Goal: Check status: Check status

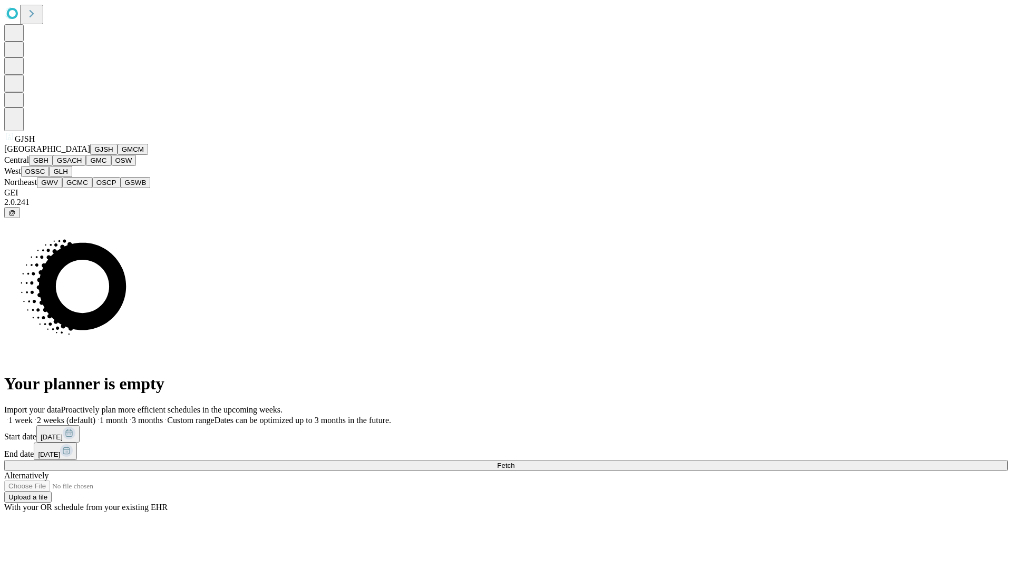
click at [90, 155] on button "GJSH" at bounding box center [103, 149] width 27 height 11
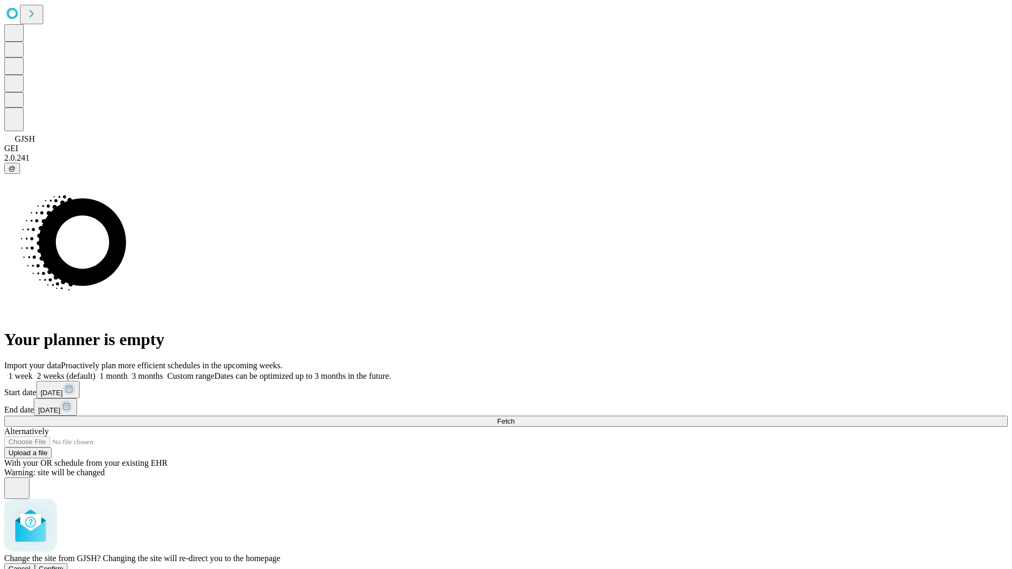
click at [64, 565] on span "Confirm" at bounding box center [51, 569] width 25 height 8
click at [128, 371] on label "1 month" at bounding box center [111, 375] width 32 height 9
click at [514, 417] on span "Fetch" at bounding box center [505, 421] width 17 height 8
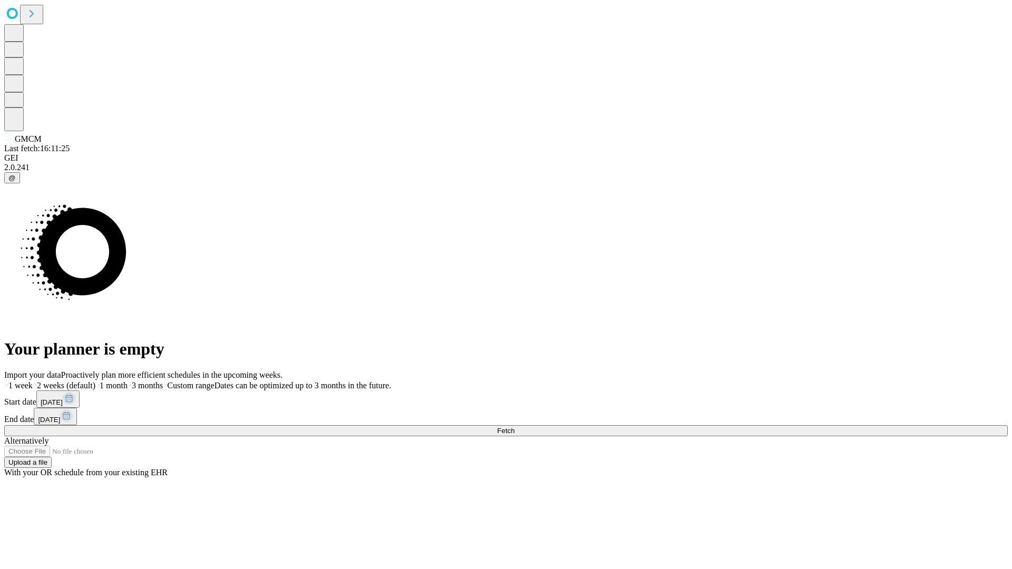
click at [514, 427] on span "Fetch" at bounding box center [505, 431] width 17 height 8
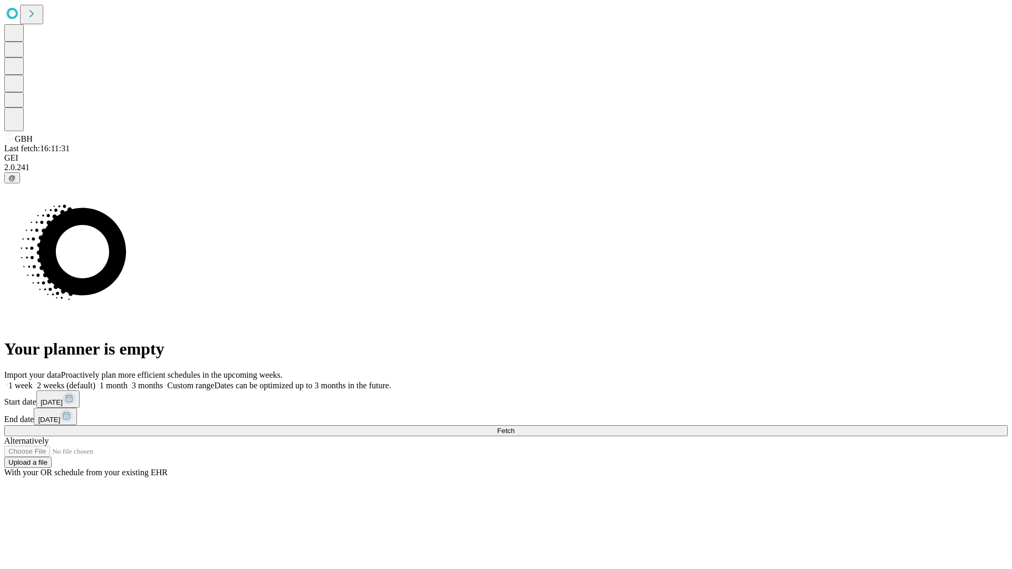
click at [128, 381] on label "1 month" at bounding box center [111, 385] width 32 height 9
click at [514, 427] on span "Fetch" at bounding box center [505, 431] width 17 height 8
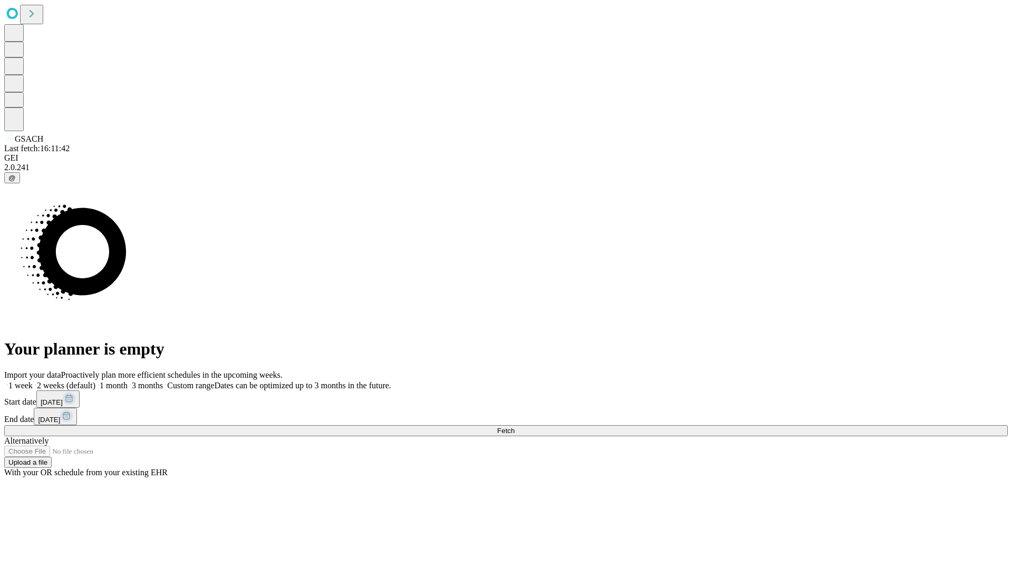
click at [514, 427] on span "Fetch" at bounding box center [505, 431] width 17 height 8
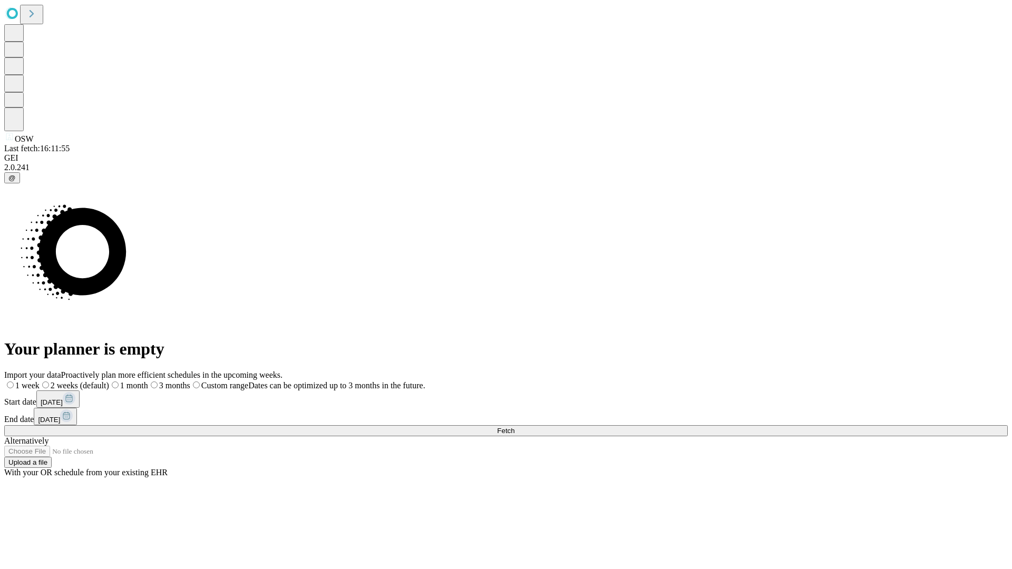
click at [148, 381] on label "1 month" at bounding box center [128, 385] width 39 height 9
click at [514, 427] on span "Fetch" at bounding box center [505, 431] width 17 height 8
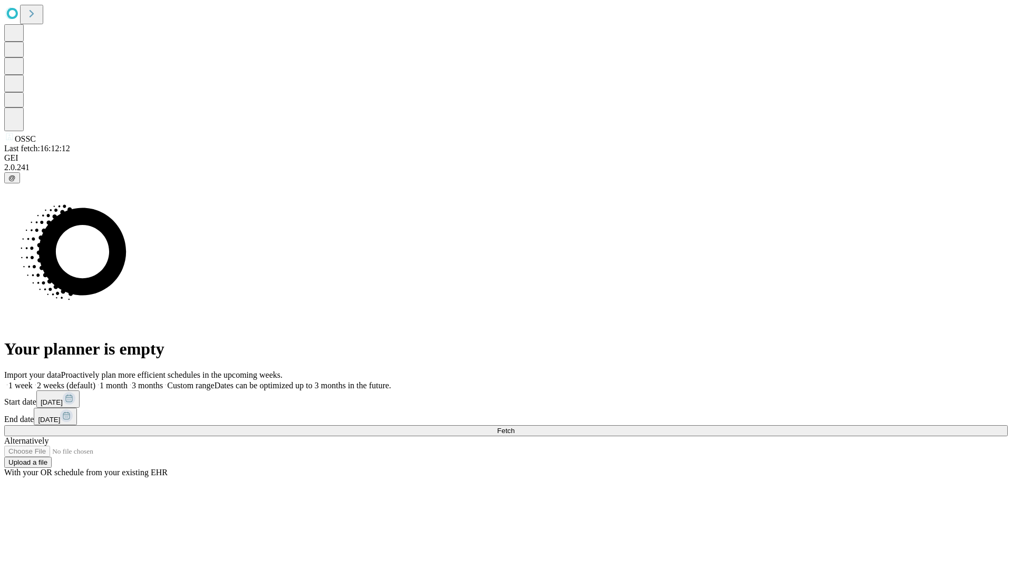
click at [128, 381] on label "1 month" at bounding box center [111, 385] width 32 height 9
click at [514, 427] on span "Fetch" at bounding box center [505, 431] width 17 height 8
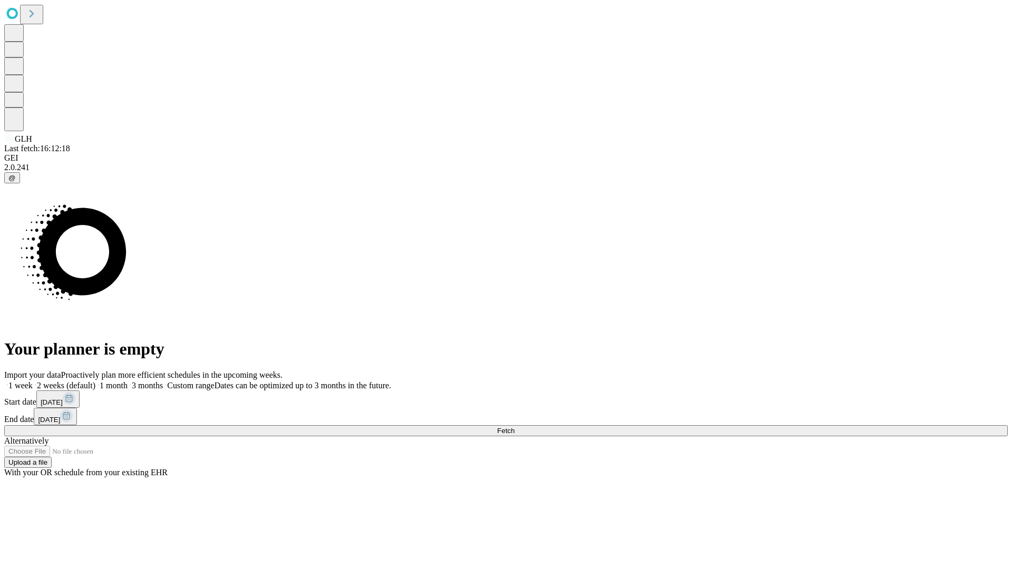
click at [514, 427] on span "Fetch" at bounding box center [505, 431] width 17 height 8
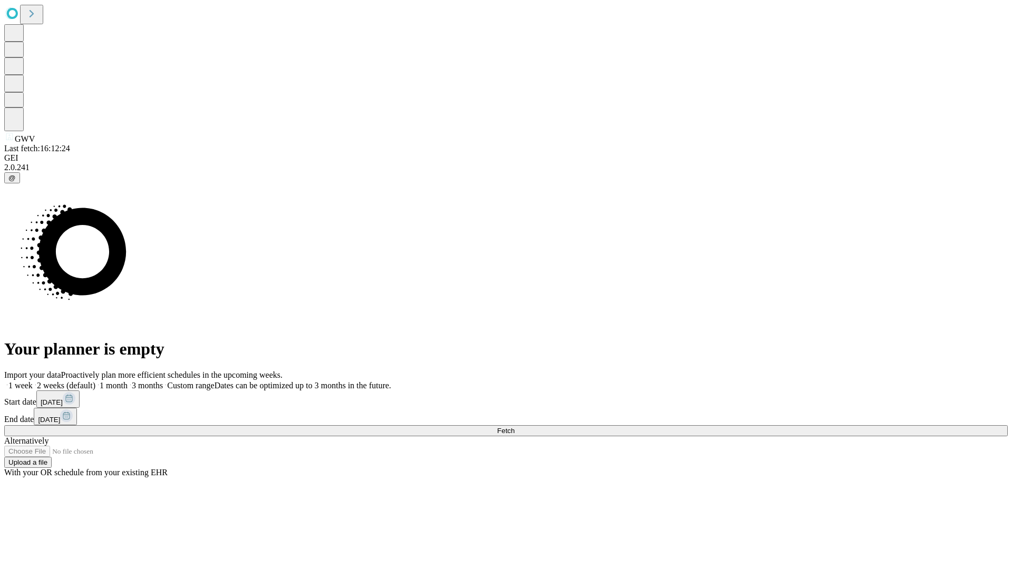
click at [128, 381] on label "1 month" at bounding box center [111, 385] width 32 height 9
click at [514, 427] on span "Fetch" at bounding box center [505, 431] width 17 height 8
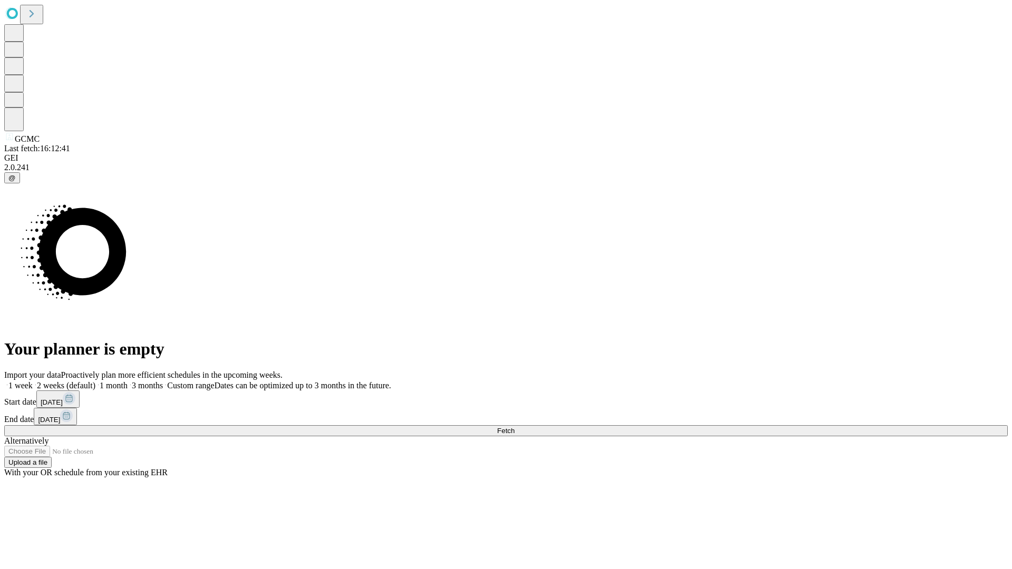
click at [128, 381] on label "1 month" at bounding box center [111, 385] width 32 height 9
click at [514, 427] on span "Fetch" at bounding box center [505, 431] width 17 height 8
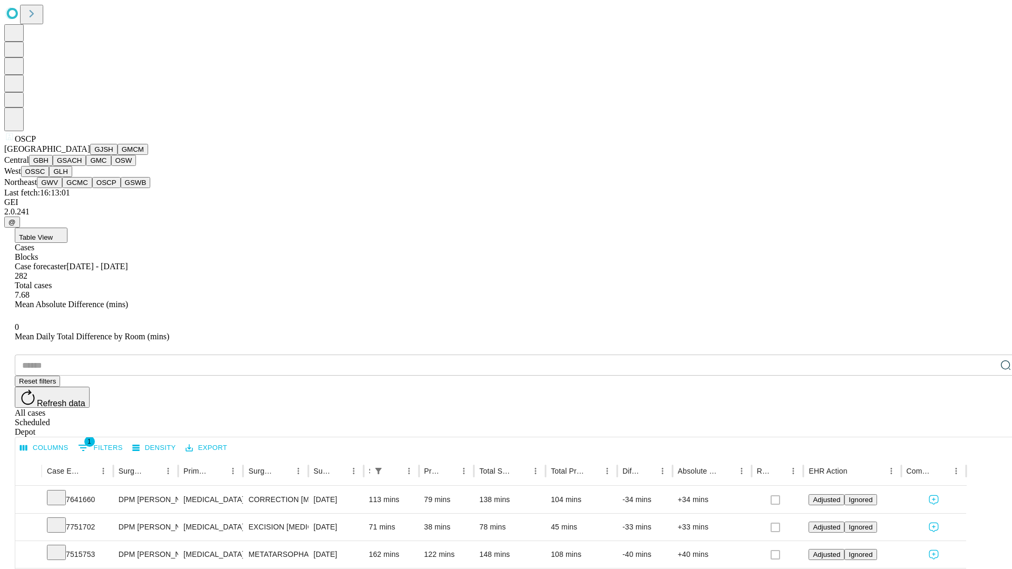
click at [121, 188] on button "GSWB" at bounding box center [136, 182] width 30 height 11
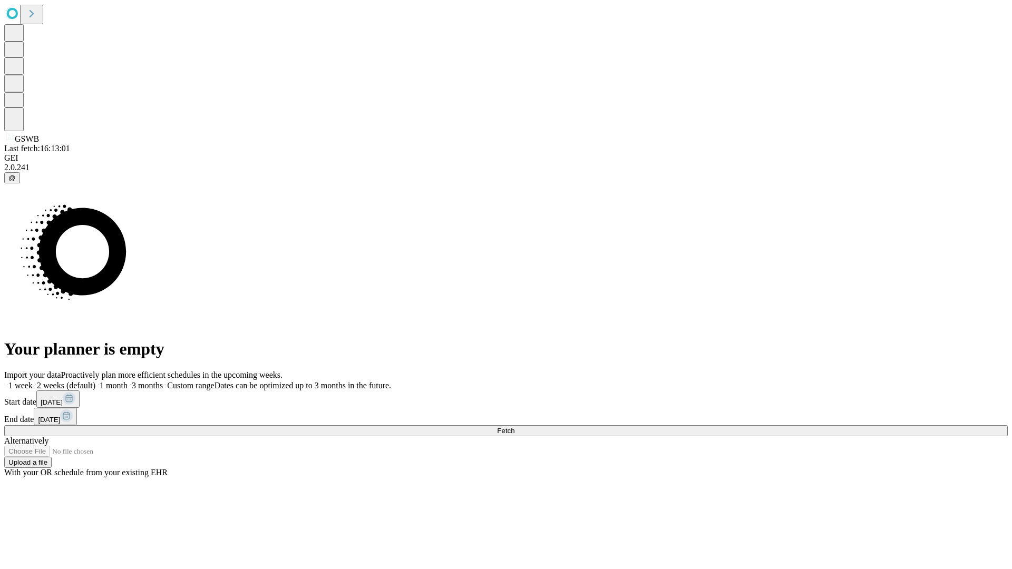
click at [128, 381] on label "1 month" at bounding box center [111, 385] width 32 height 9
click at [514, 427] on span "Fetch" at bounding box center [505, 431] width 17 height 8
